Goal: Information Seeking & Learning: Find specific fact

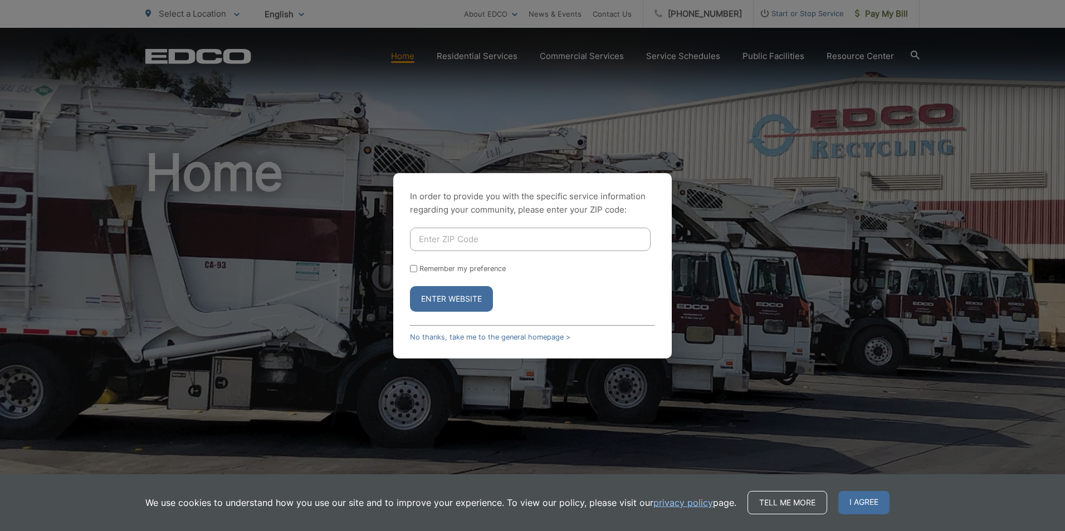
drag, startPoint x: 490, startPoint y: 236, endPoint x: 510, endPoint y: 245, distance: 21.9
click at [501, 234] on input "Enter ZIP Code" at bounding box center [530, 239] width 241 height 23
type input "90755"
click at [476, 296] on button "Enter Website" at bounding box center [451, 299] width 83 height 26
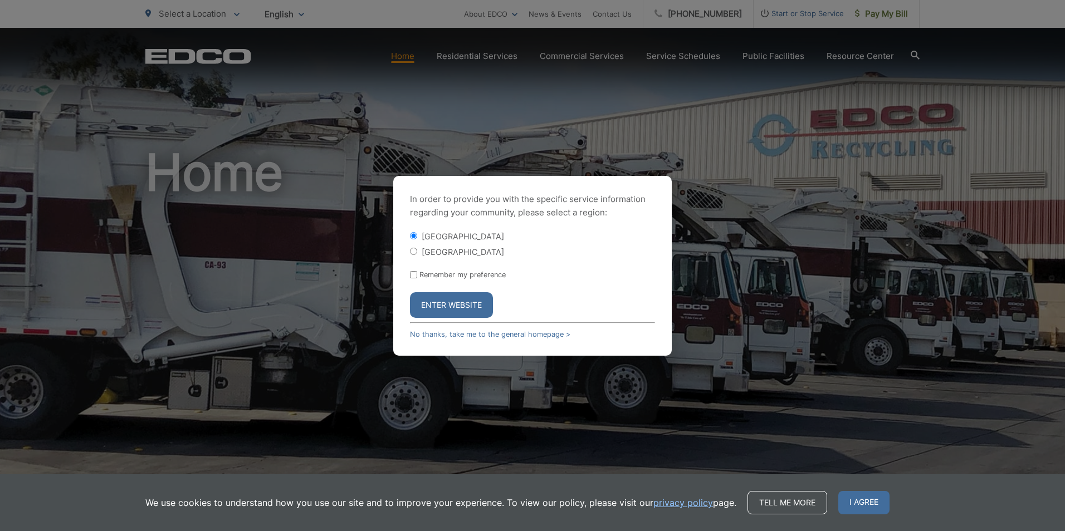
drag, startPoint x: 416, startPoint y: 248, endPoint x: 437, endPoint y: 301, distance: 57.5
click at [416, 250] on input "[GEOGRAPHIC_DATA]" at bounding box center [413, 251] width 7 height 7
radio input "true"
click at [454, 305] on button "Enter Website" at bounding box center [451, 305] width 83 height 26
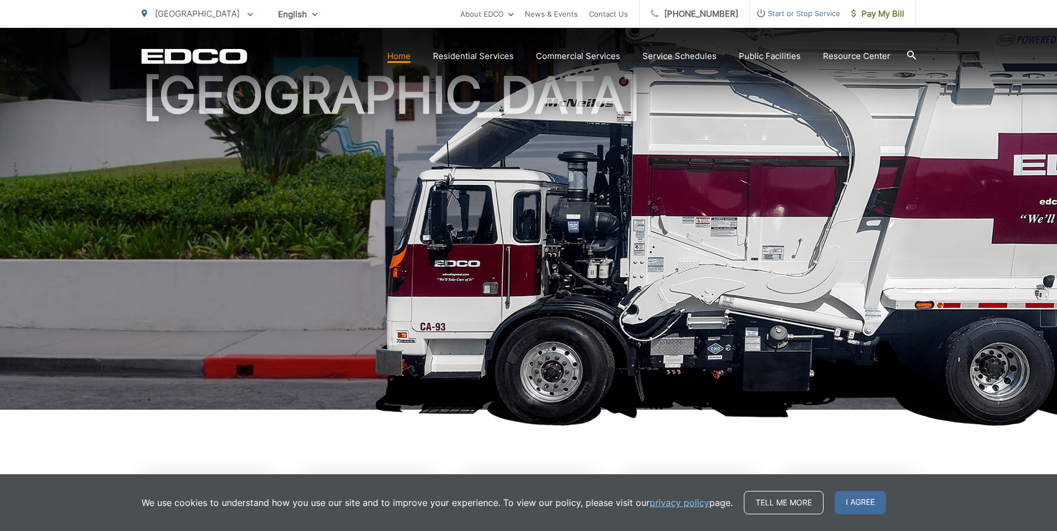
scroll to position [223, 0]
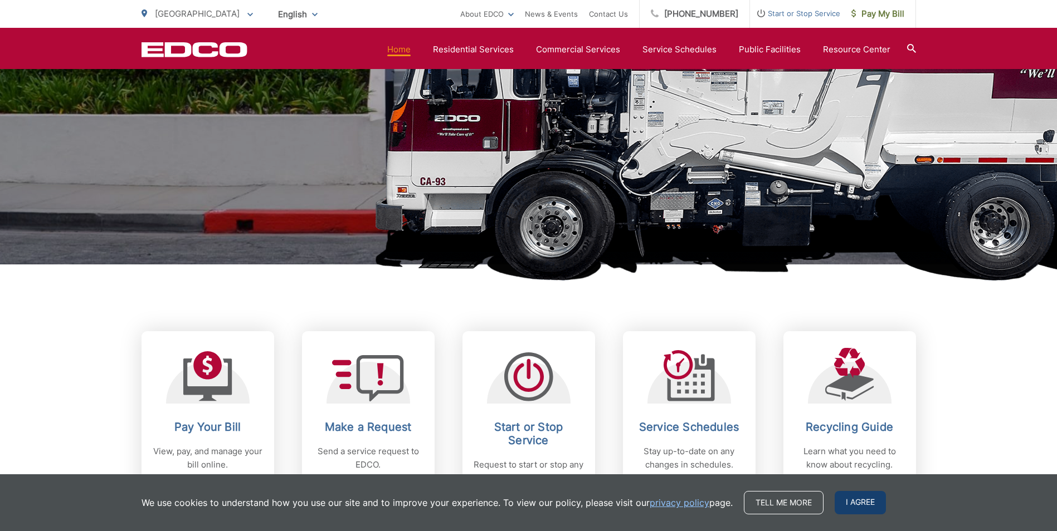
click at [868, 499] on span "I agree" at bounding box center [859, 502] width 51 height 23
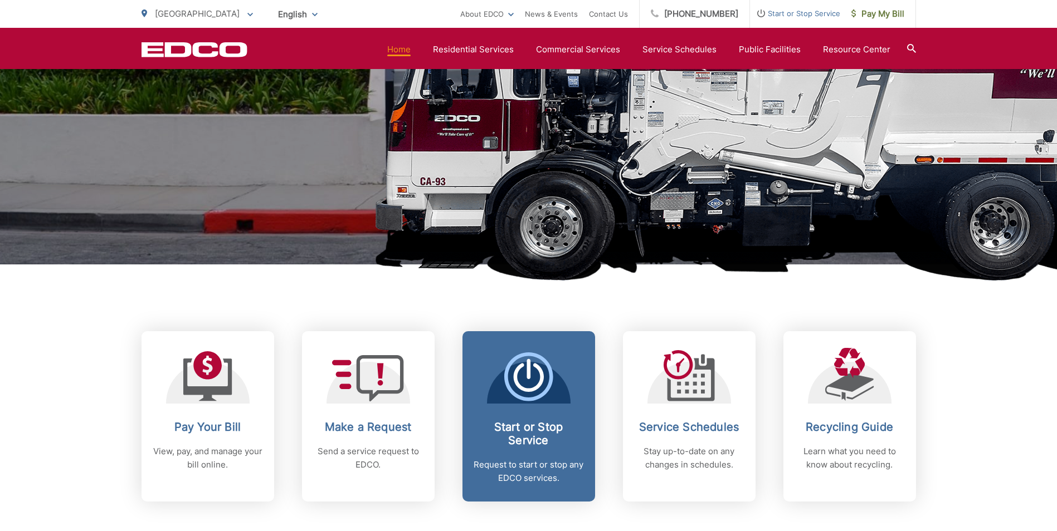
scroll to position [279, 0]
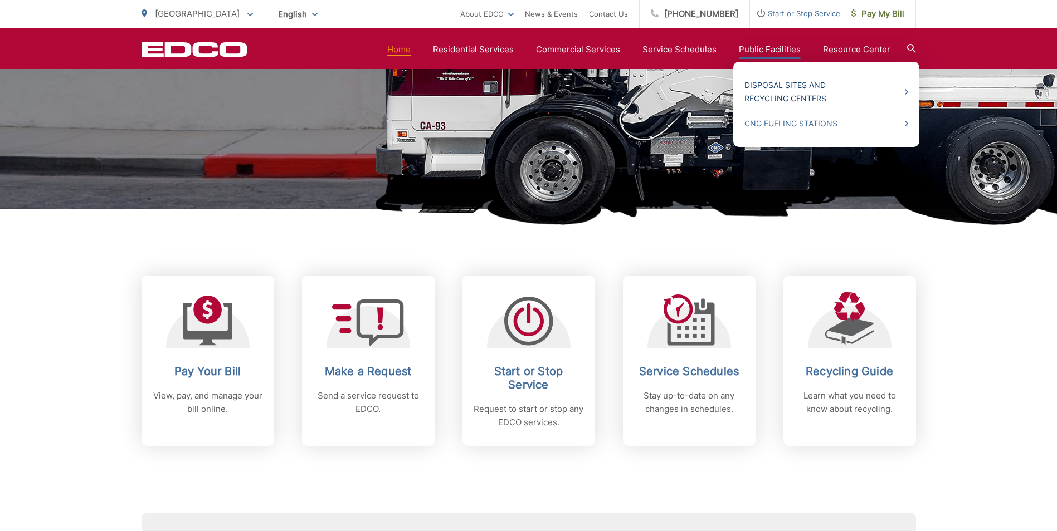
click at [793, 96] on link "Disposal Sites and Recycling Centers" at bounding box center [826, 92] width 164 height 27
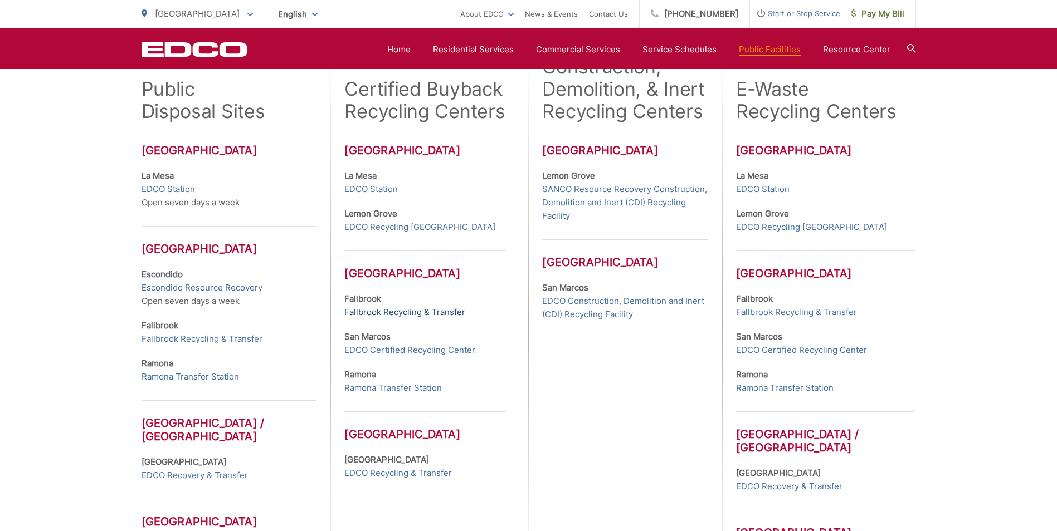
scroll to position [446, 0]
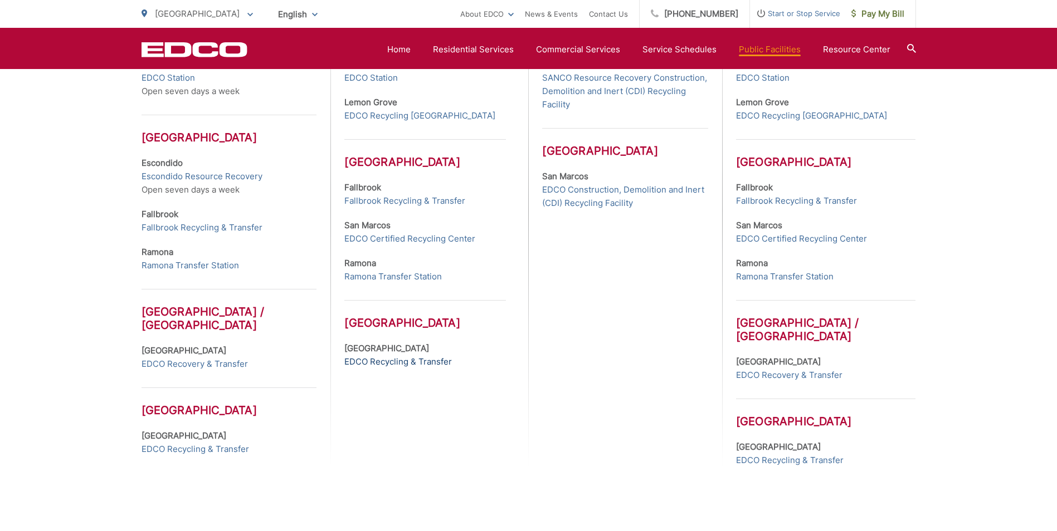
click at [371, 362] on link "EDCO Recycling & Transfer" at bounding box center [398, 361] width 108 height 13
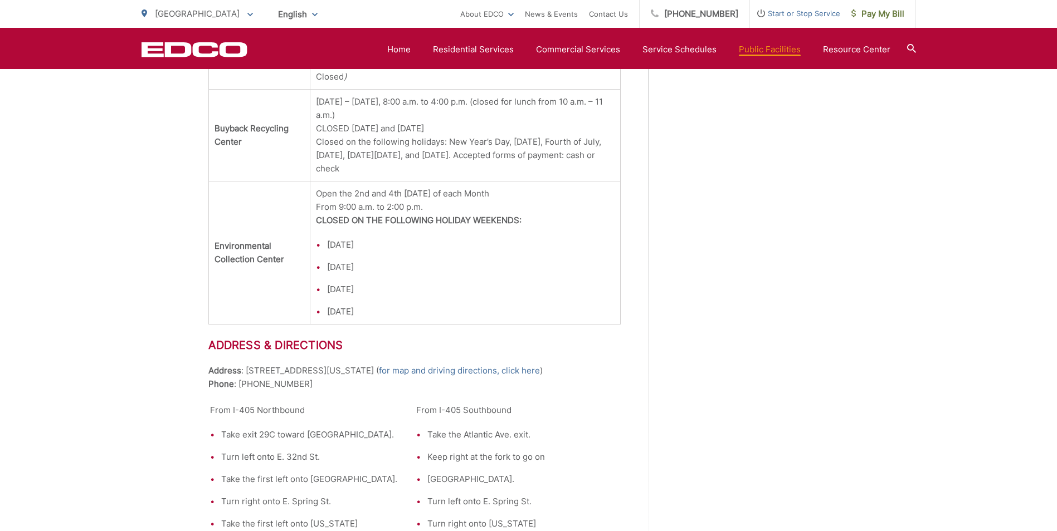
scroll to position [1393, 0]
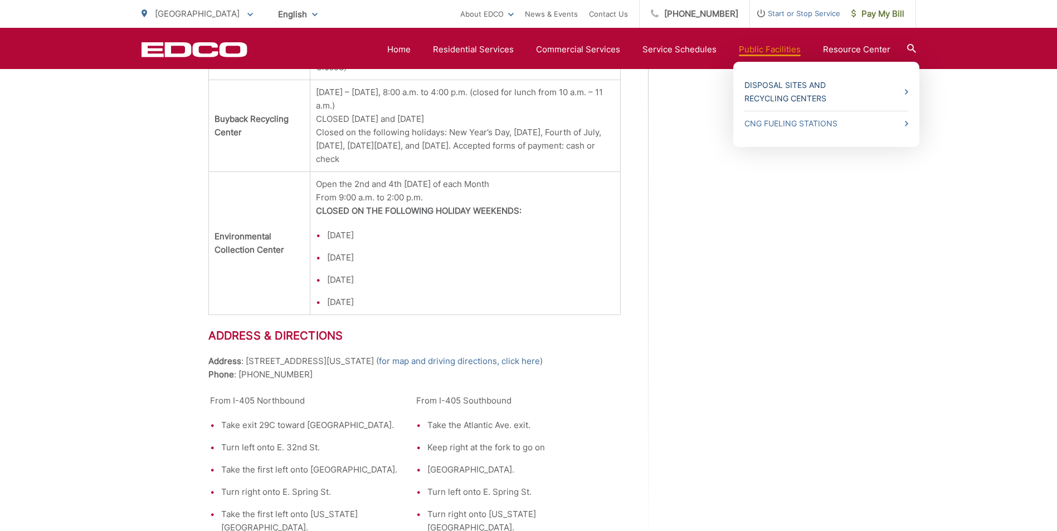
click at [905, 91] on link "Disposal Sites and Recycling Centers" at bounding box center [826, 92] width 164 height 27
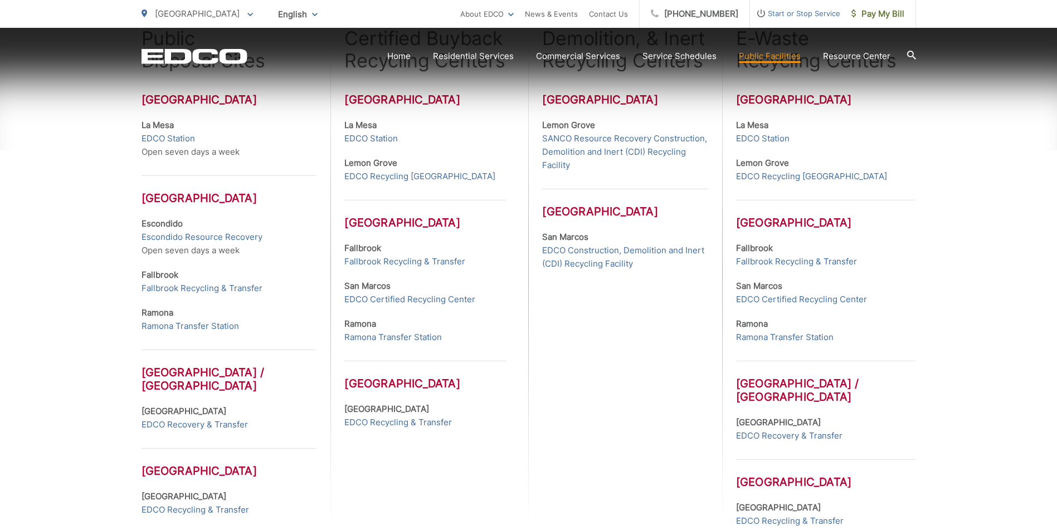
scroll to position [390, 0]
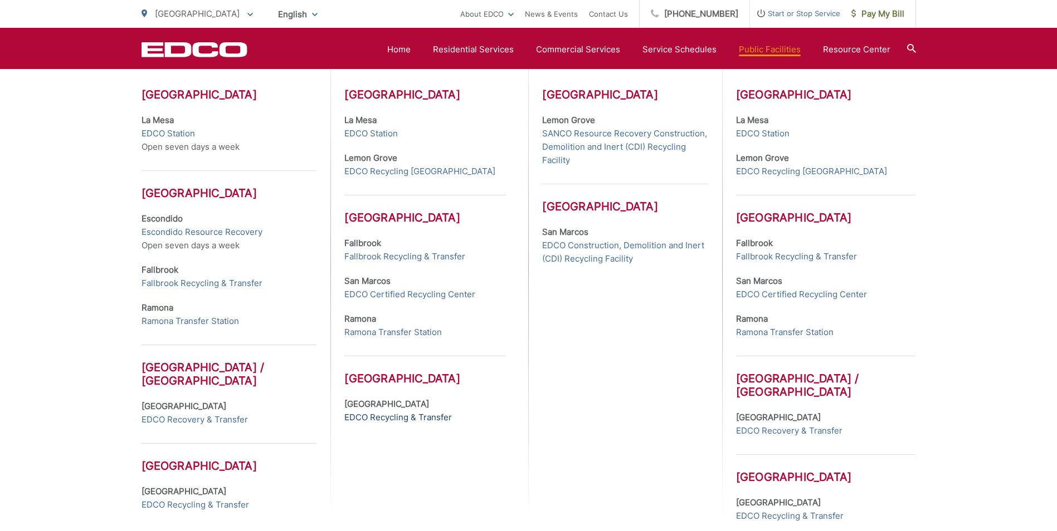
click at [402, 417] on link "EDCO Recycling & Transfer" at bounding box center [398, 417] width 108 height 13
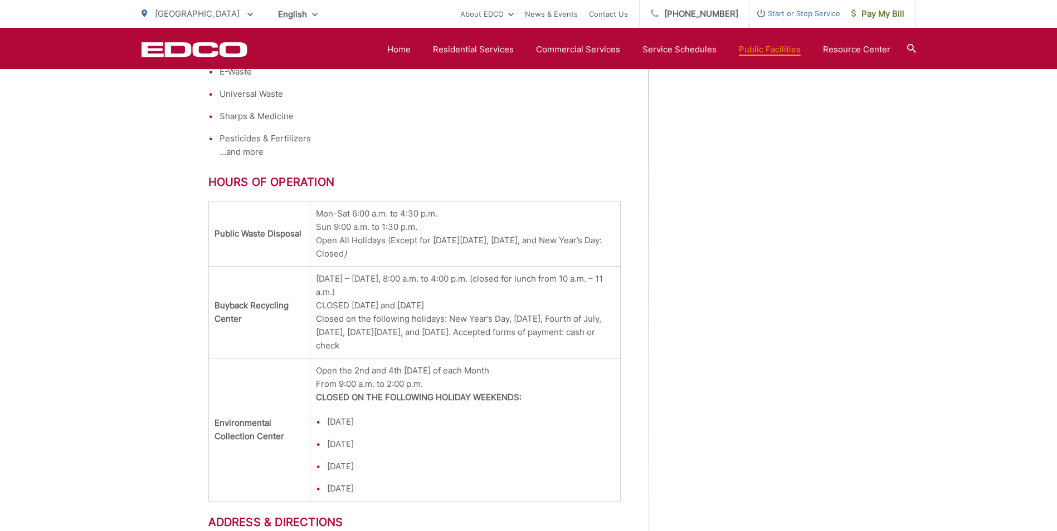
scroll to position [1226, 0]
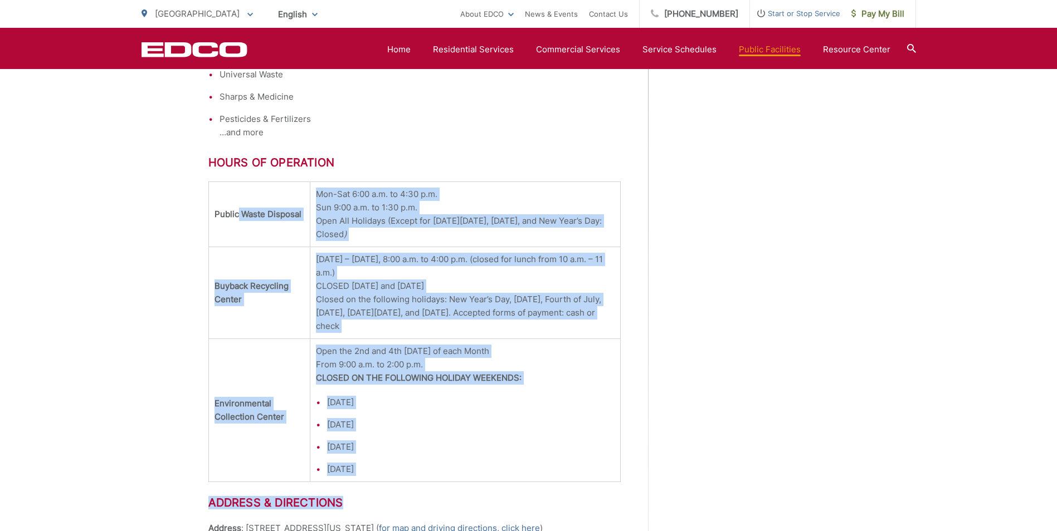
drag, startPoint x: 238, startPoint y: 180, endPoint x: 595, endPoint y: 475, distance: 462.5
drag, startPoint x: 595, startPoint y: 475, endPoint x: 573, endPoint y: 456, distance: 28.8
click at [573, 463] on li "[DATE]" at bounding box center [470, 469] width 287 height 13
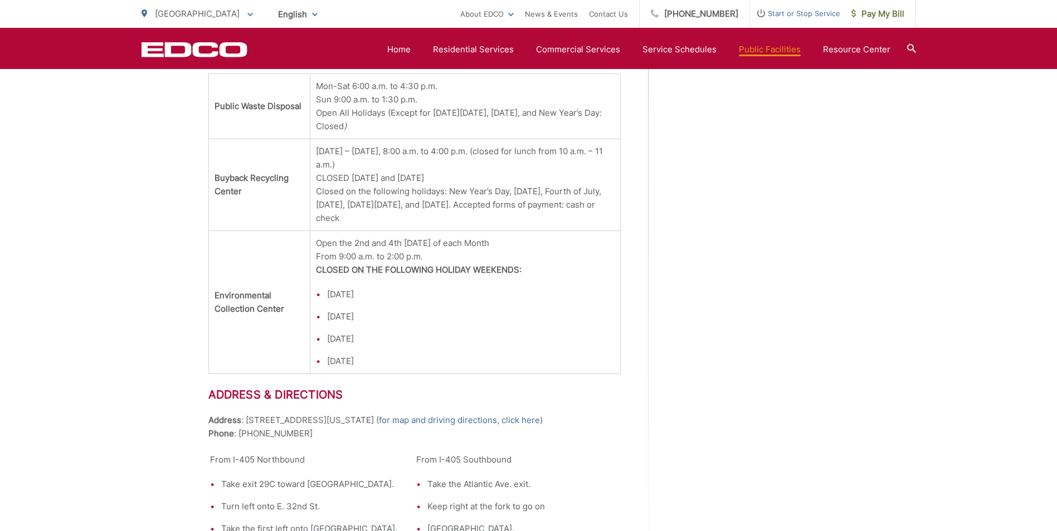
scroll to position [1337, 0]
click at [413, 209] on td "[DATE] – [DATE], 8:00 a.m. to 4:00 p.m. (closed for lunch from 10 a.m. – 11 a.m…" at bounding box center [465, 182] width 310 height 92
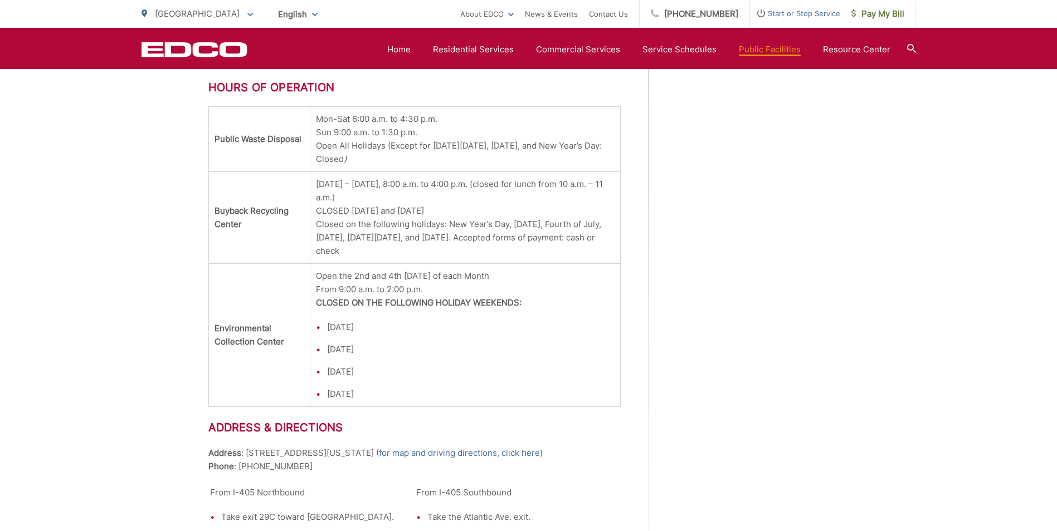
scroll to position [1281, 0]
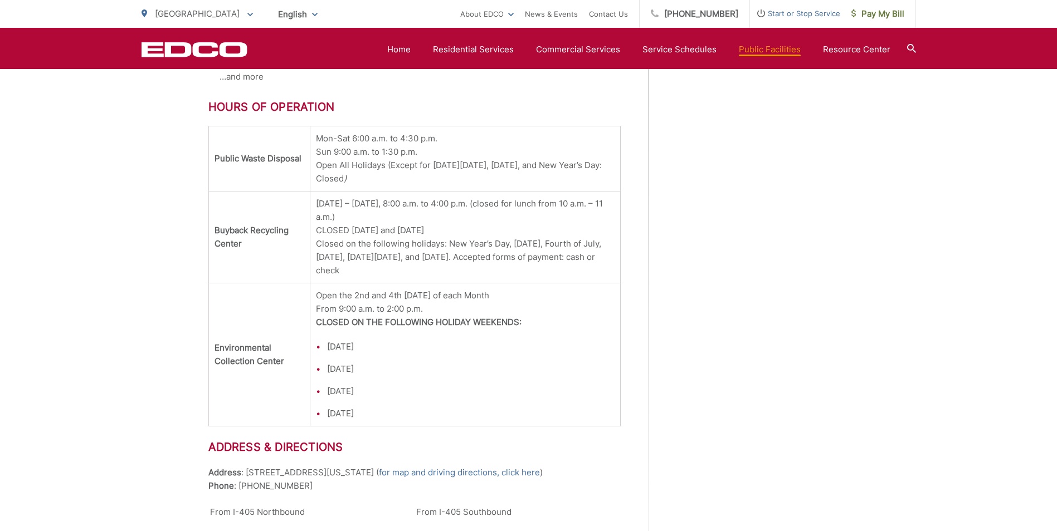
drag, startPoint x: 234, startPoint y: 121, endPoint x: 448, endPoint y: 398, distance: 349.8
click at [448, 398] on tbody "Public Waste Disposal Mon-Sat 6:00 a.m. to 4:30 p.m. Sun 9:00 a.m. to 1:30 p.m.…" at bounding box center [414, 276] width 412 height 300
